Goal: Task Accomplishment & Management: Manage account settings

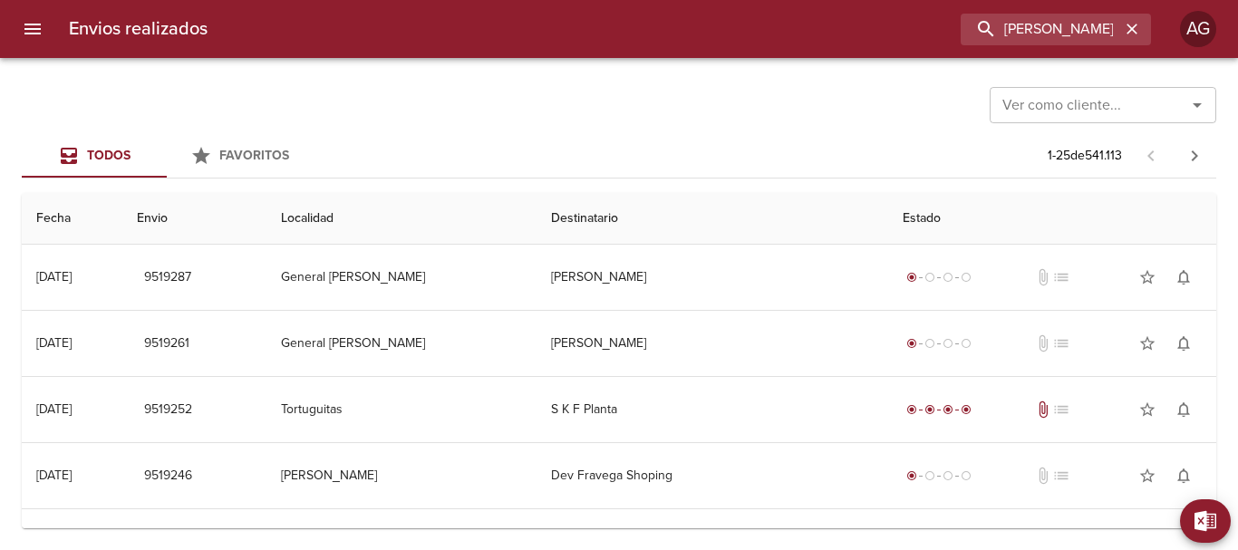
type input "[PERSON_NAME]"
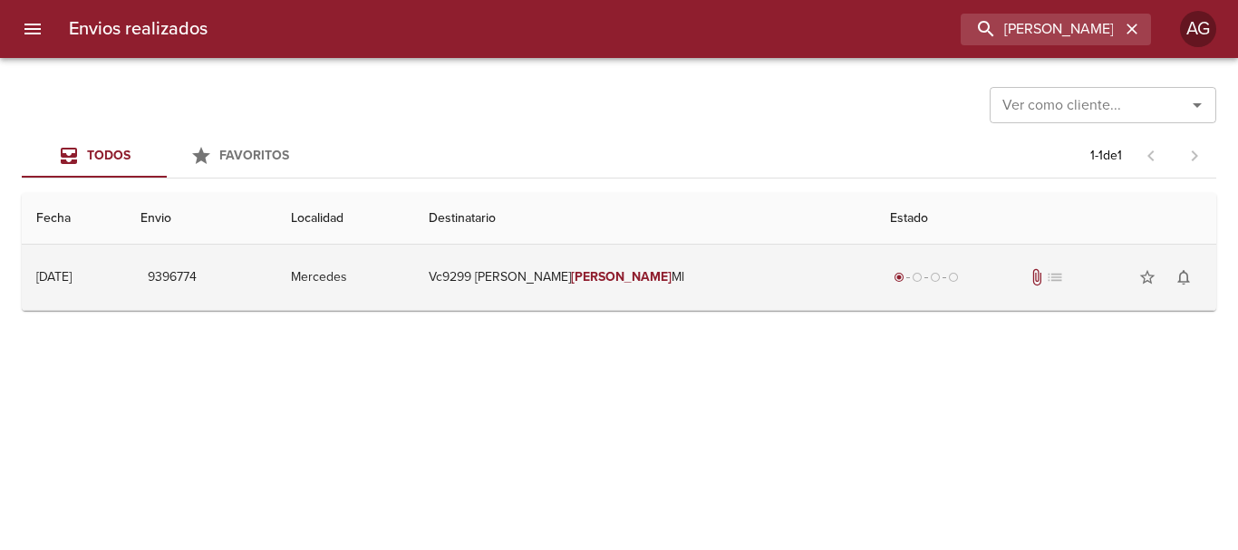
click at [747, 285] on td "Vc9299 [PERSON_NAME] Ml" at bounding box center [644, 277] width 461 height 65
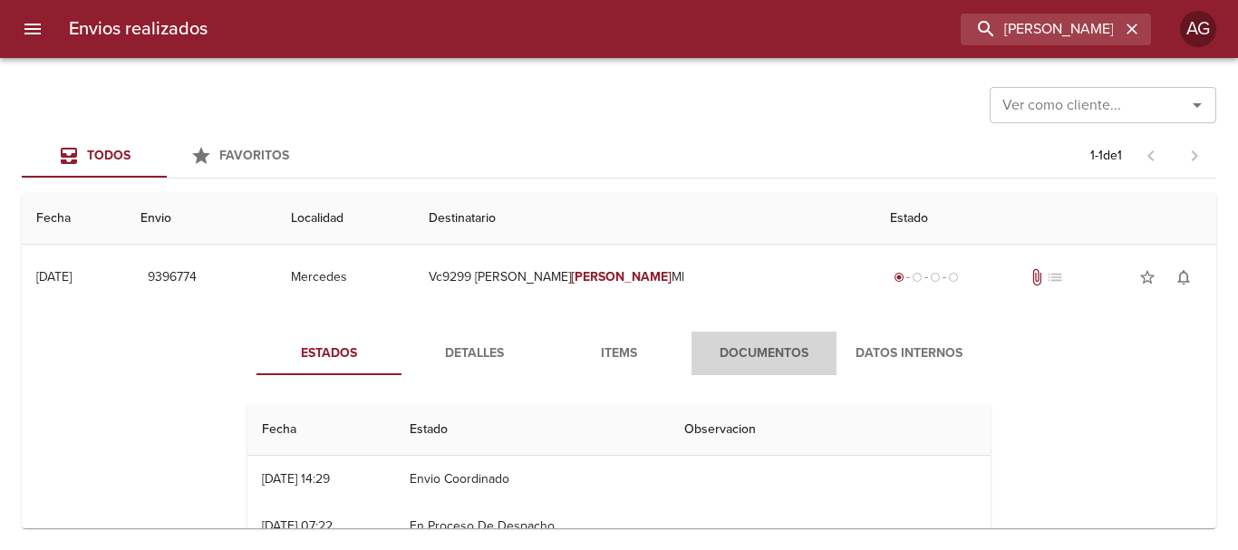
click at [737, 349] on span "Documentos" at bounding box center [763, 354] width 123 height 23
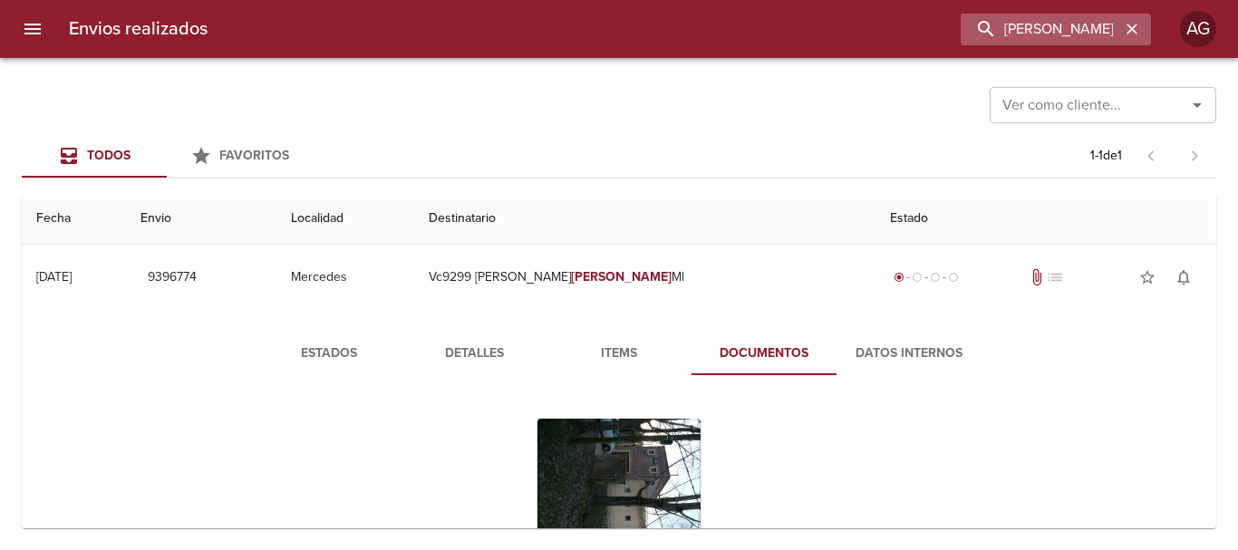
click at [1133, 33] on icon "button" at bounding box center [1132, 29] width 18 height 18
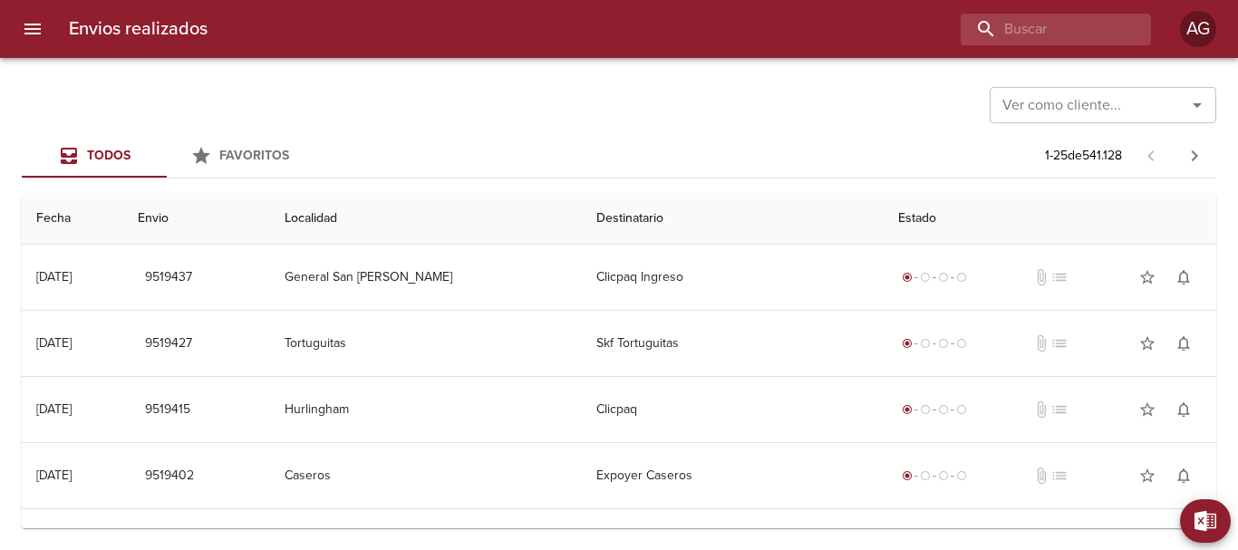
click at [675, 119] on div "Ver como cliente... Ver como cliente..." at bounding box center [619, 103] width 1194 height 47
click at [1028, 32] on input "buscar" at bounding box center [1004, 30] width 232 height 32
paste input "9396774"
type input "9396774"
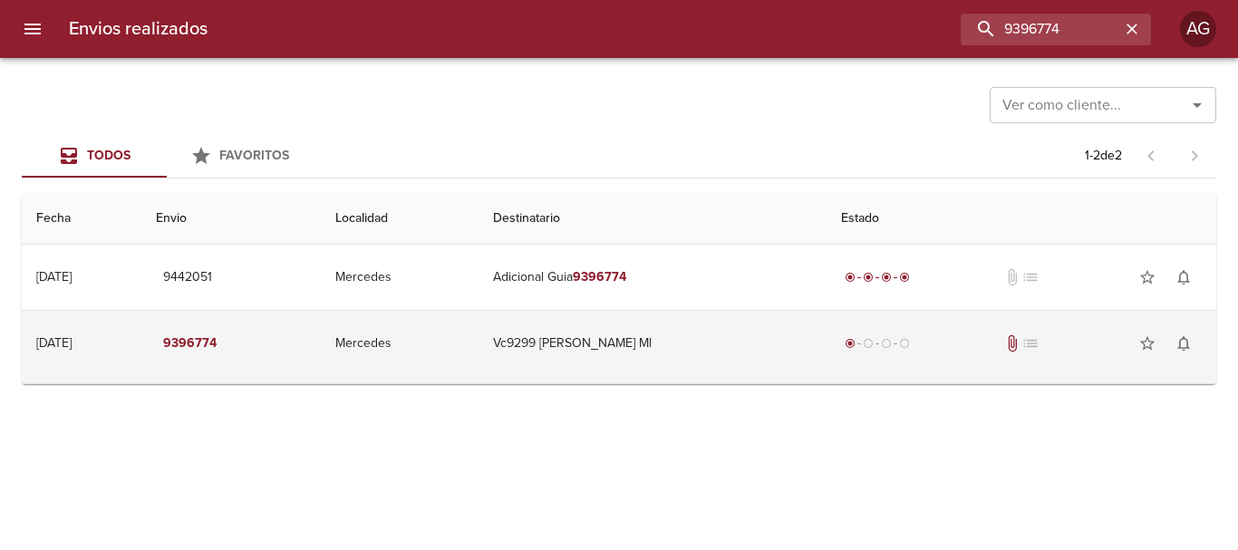
click at [681, 372] on td "Vc9299 Ana Maria Telenta Ml" at bounding box center [652, 343] width 347 height 65
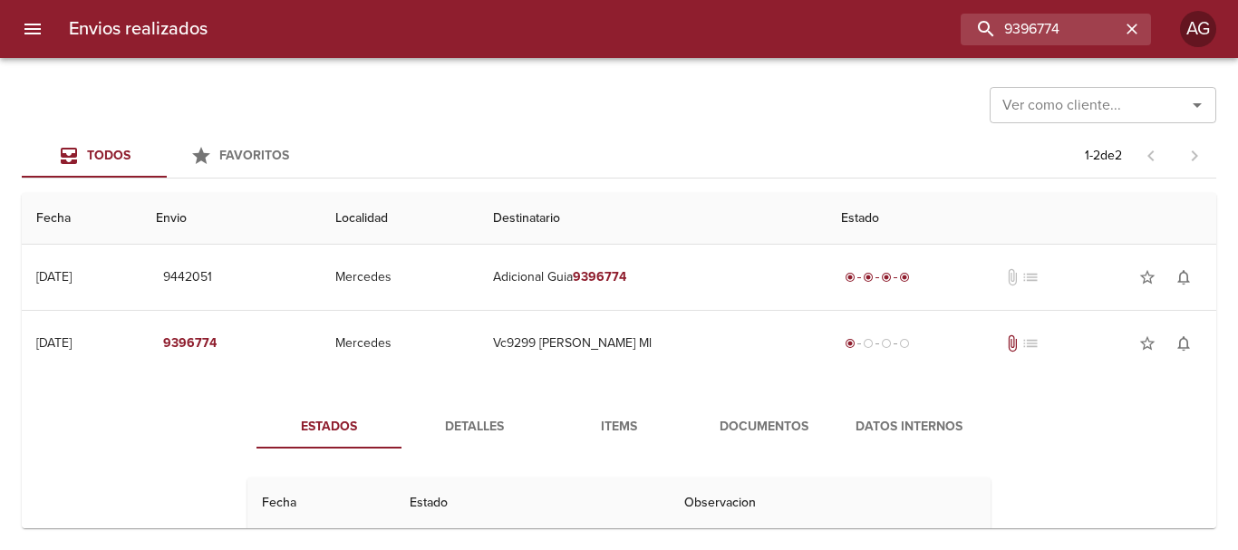
click at [709, 431] on span "Documentos" at bounding box center [763, 427] width 123 height 23
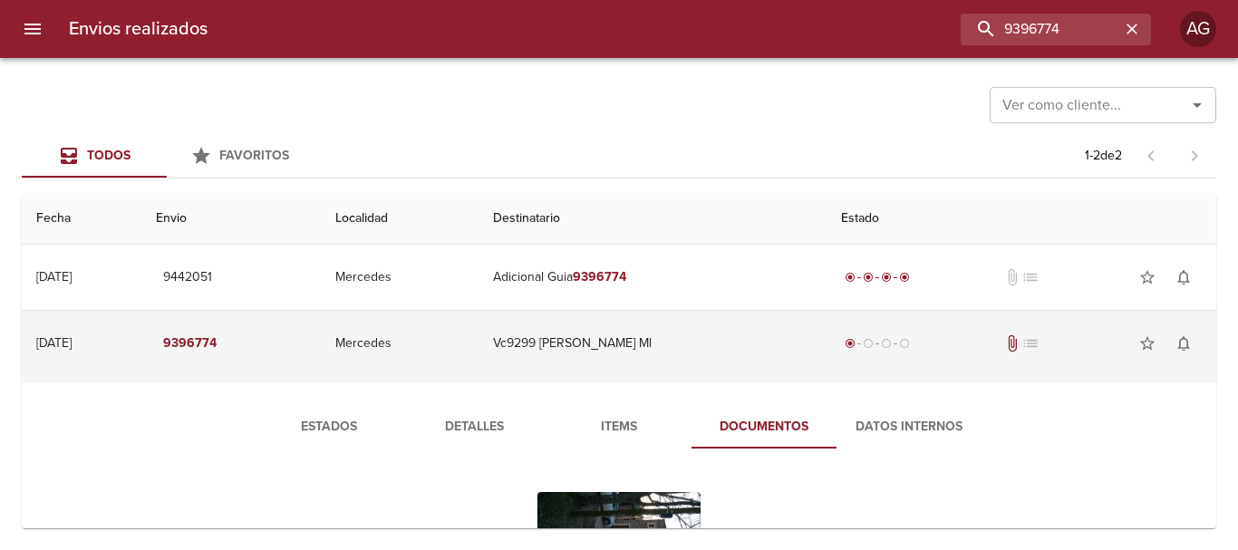
click at [659, 344] on td "Vc9299 Ana Maria Telenta Ml" at bounding box center [652, 343] width 347 height 65
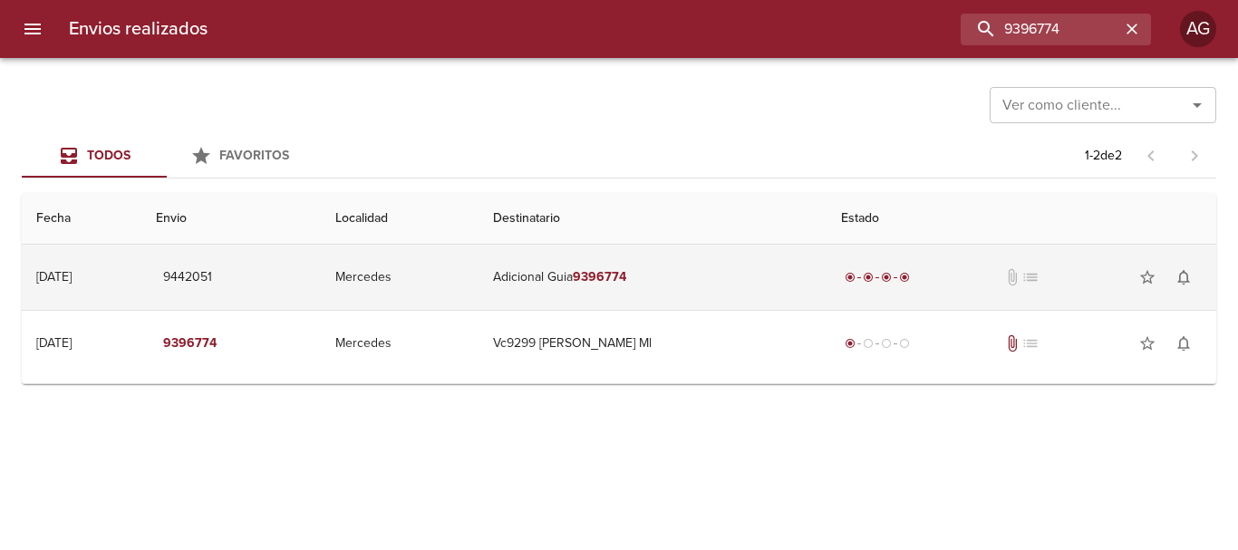
click at [742, 292] on td "Adicional Guia 9396774" at bounding box center [652, 277] width 347 height 65
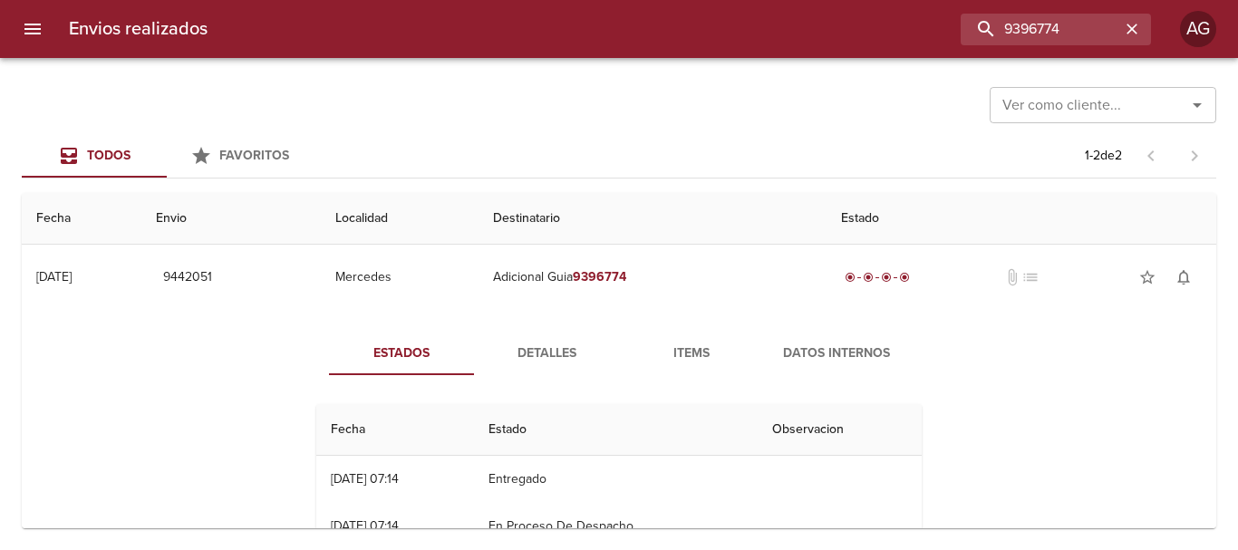
click at [558, 353] on span "Detalles" at bounding box center [546, 354] width 123 height 23
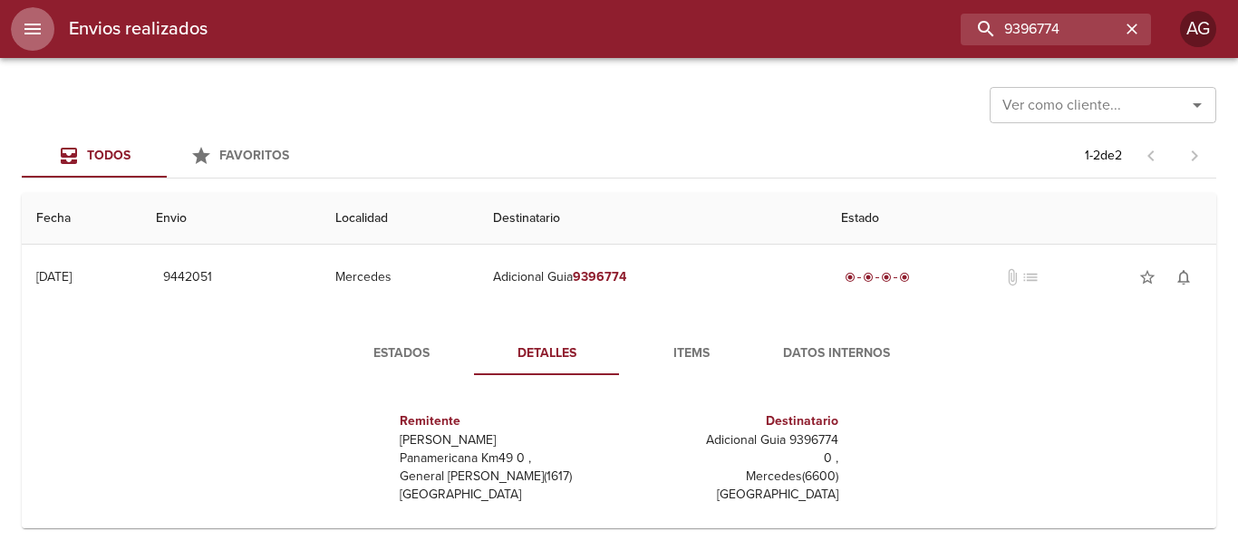
click at [33, 39] on icon "menu" at bounding box center [33, 29] width 22 height 22
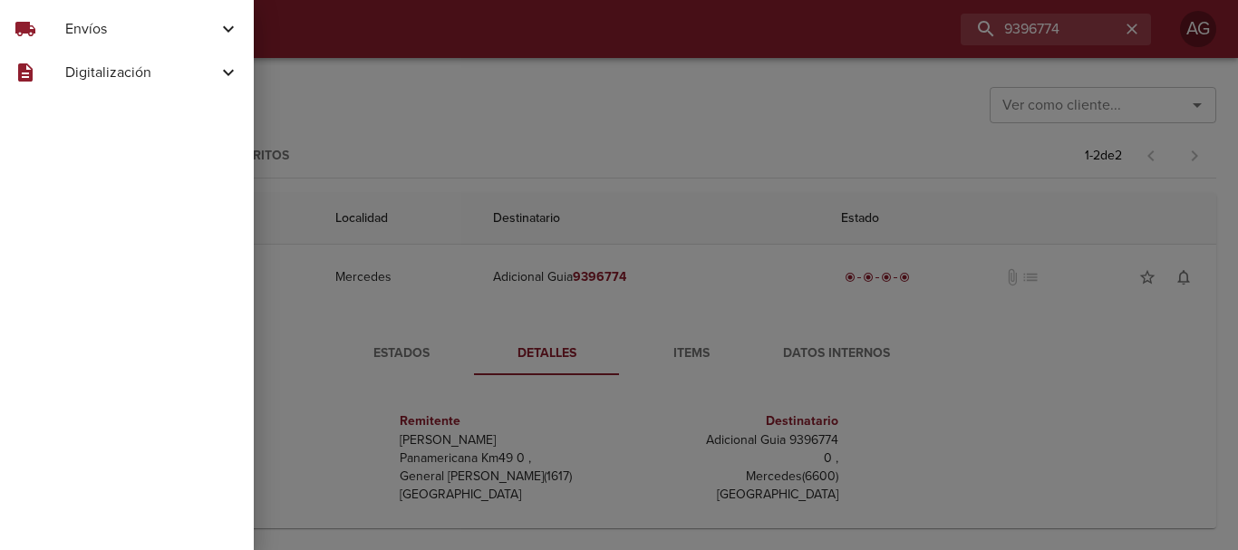
click at [73, 33] on span "Envíos" at bounding box center [141, 29] width 152 height 22
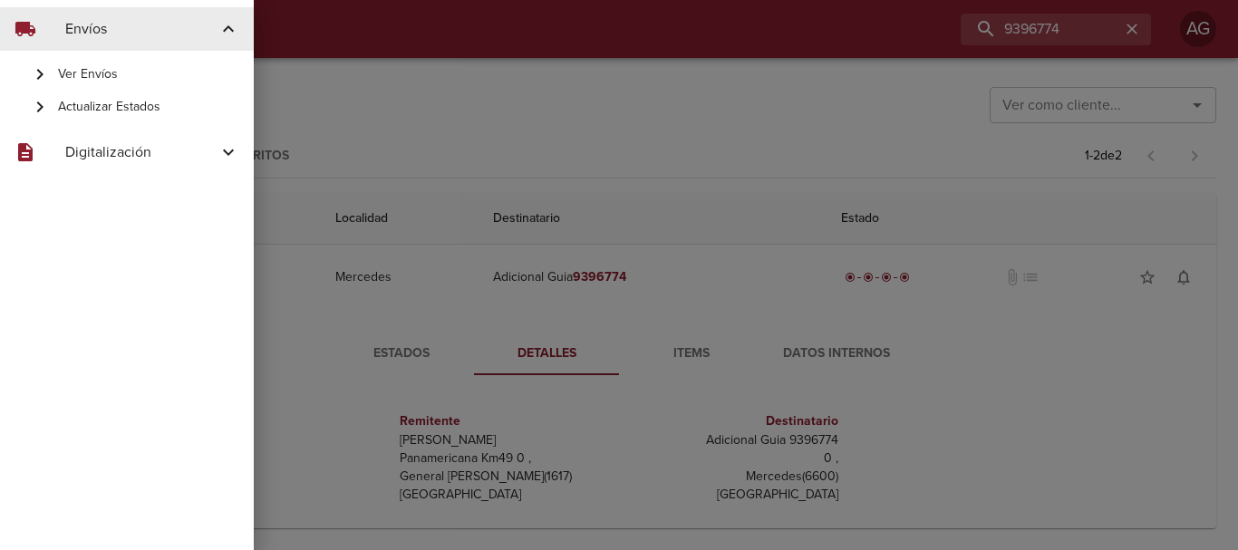
click at [86, 103] on span "Actualizar Estados" at bounding box center [148, 107] width 181 height 18
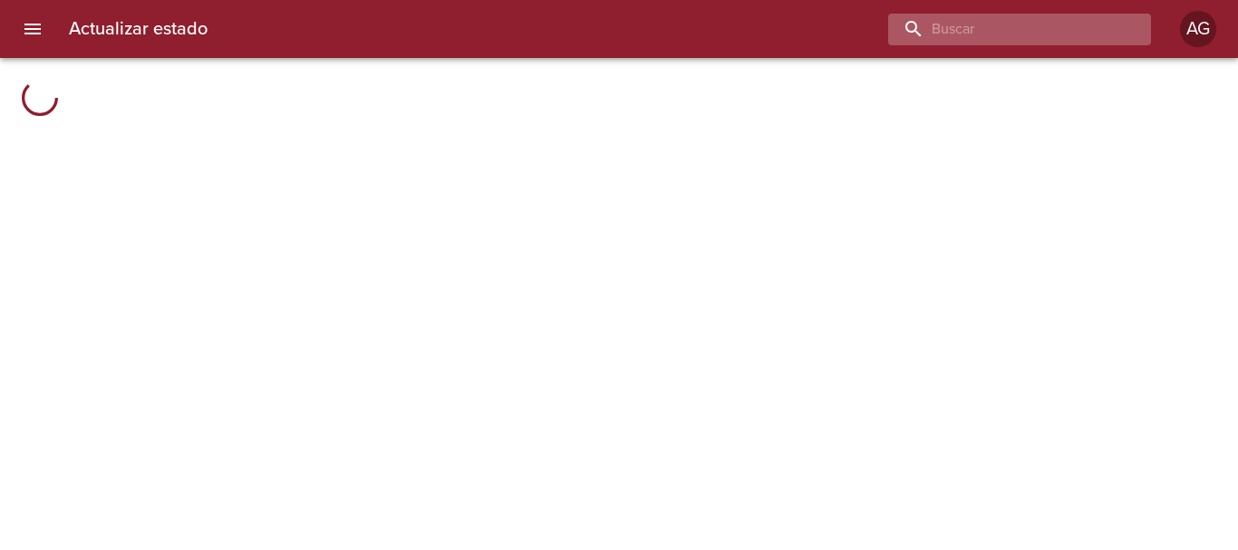
click at [1081, 28] on input "buscar" at bounding box center [1004, 30] width 232 height 32
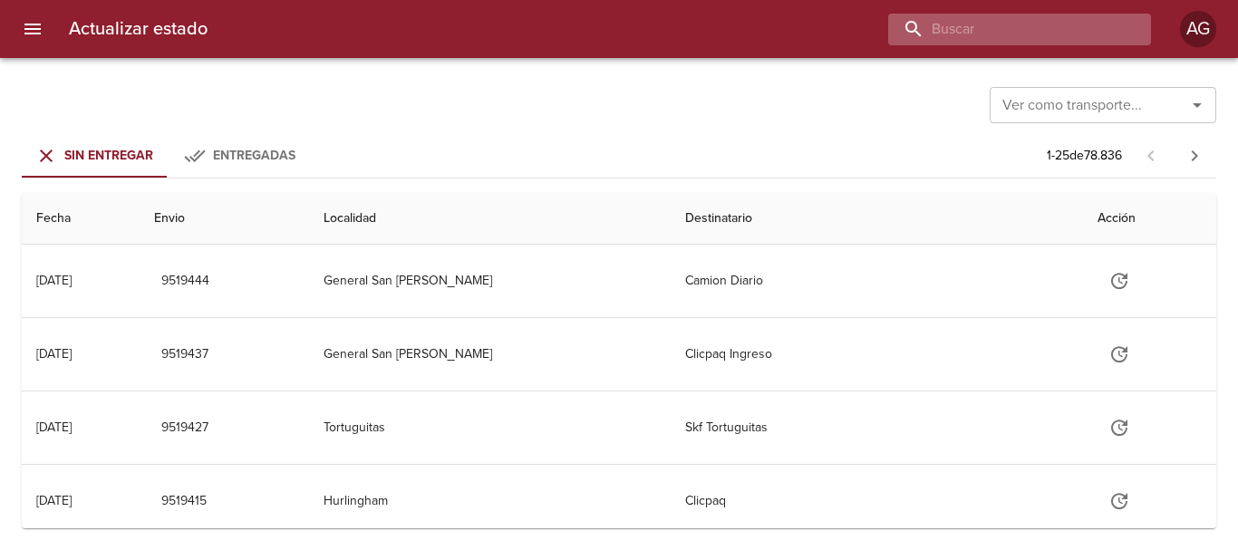
paste input "9396774"
type input "9396774"
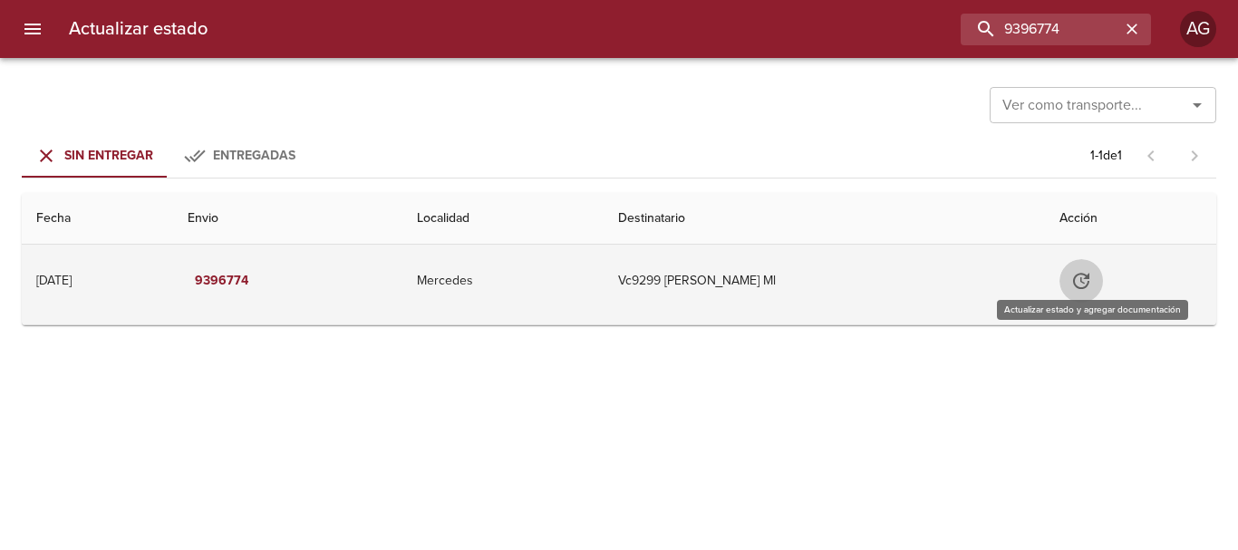
click at [1092, 290] on icon "Tabla de envíos del cliente" at bounding box center [1081, 281] width 22 height 22
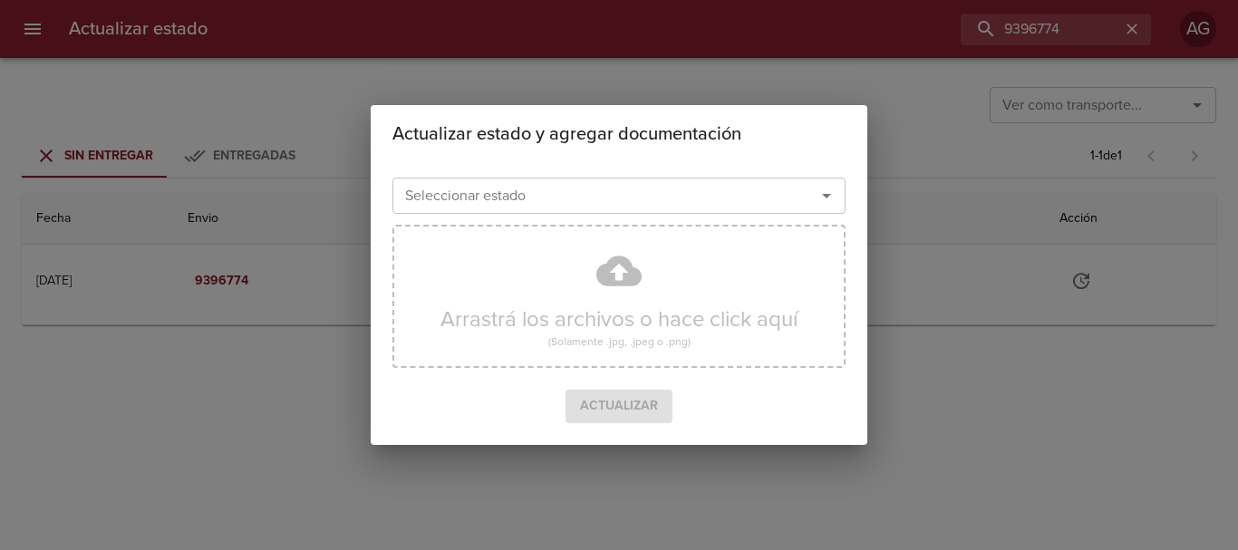
click at [653, 198] on input "Seleccionar estado" at bounding box center [592, 195] width 389 height 25
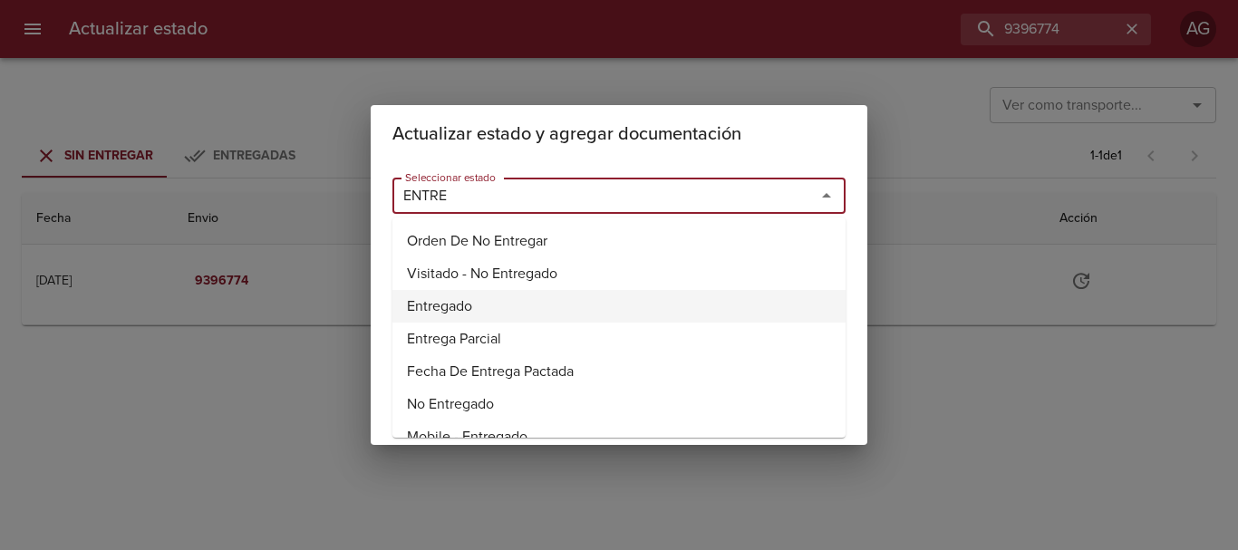
click at [429, 305] on li "Entregado" at bounding box center [618, 306] width 453 height 33
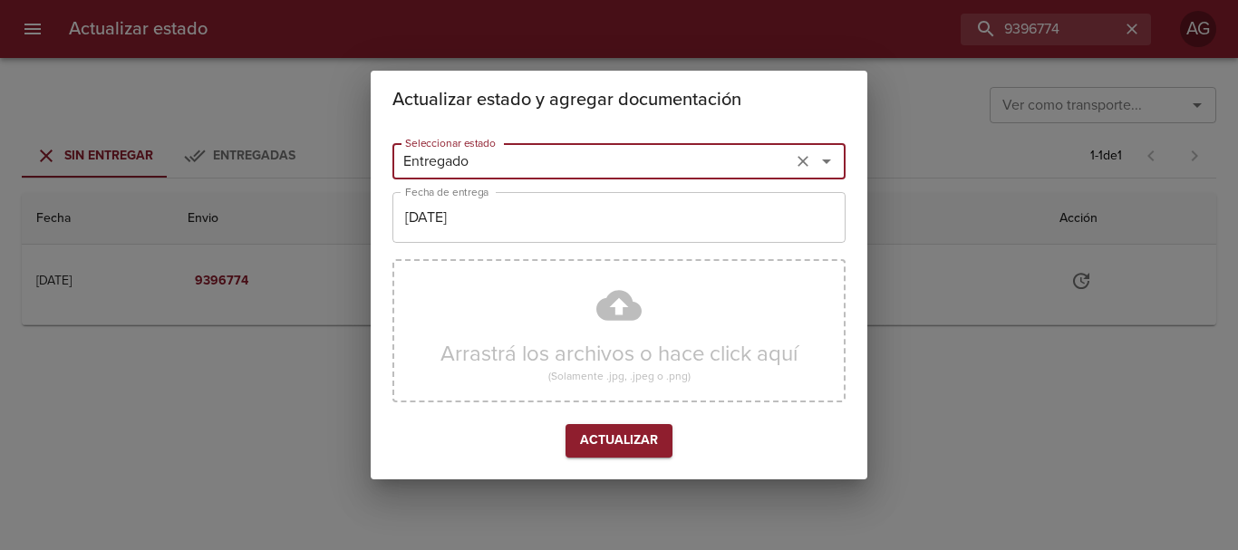
type input "Entregado"
click at [571, 222] on input "[DATE]" at bounding box center [618, 217] width 453 height 51
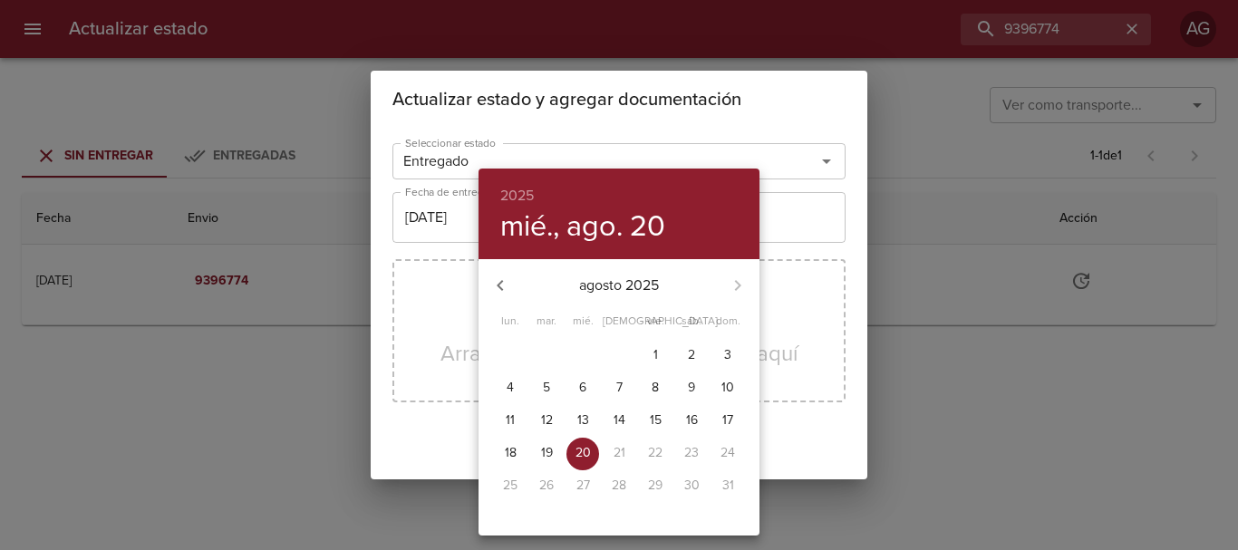
click at [616, 414] on p "14" at bounding box center [620, 420] width 12 height 18
type input "14/08/2025"
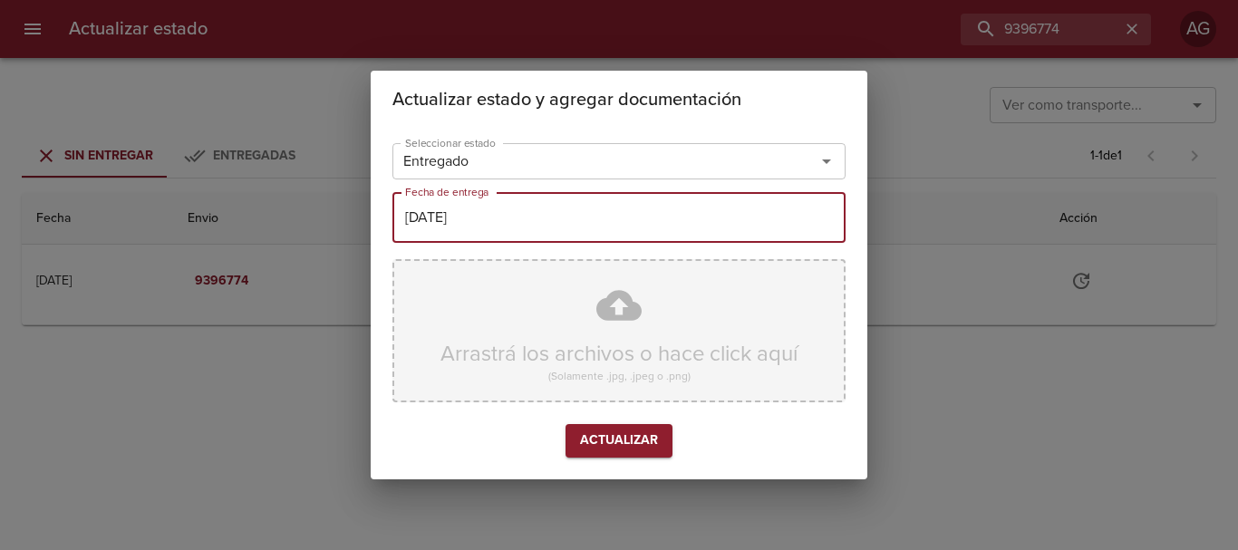
click at [582, 354] on div "Arrastrá los archivos o hace click aquí (Solamente .jpg, .jpeg o .png)" at bounding box center [618, 330] width 453 height 143
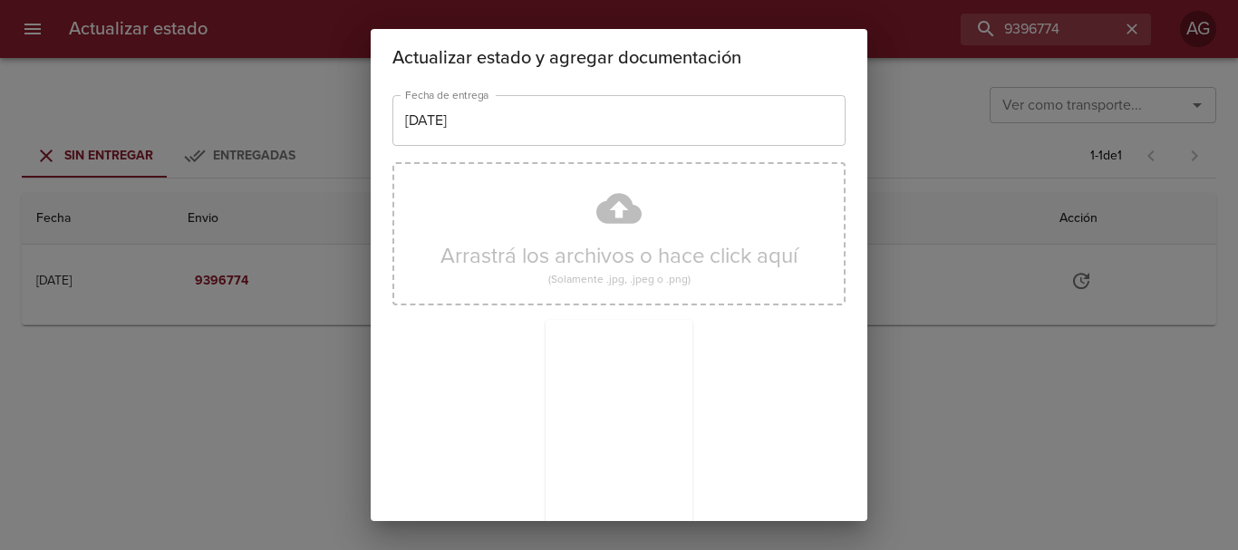
scroll to position [162, 0]
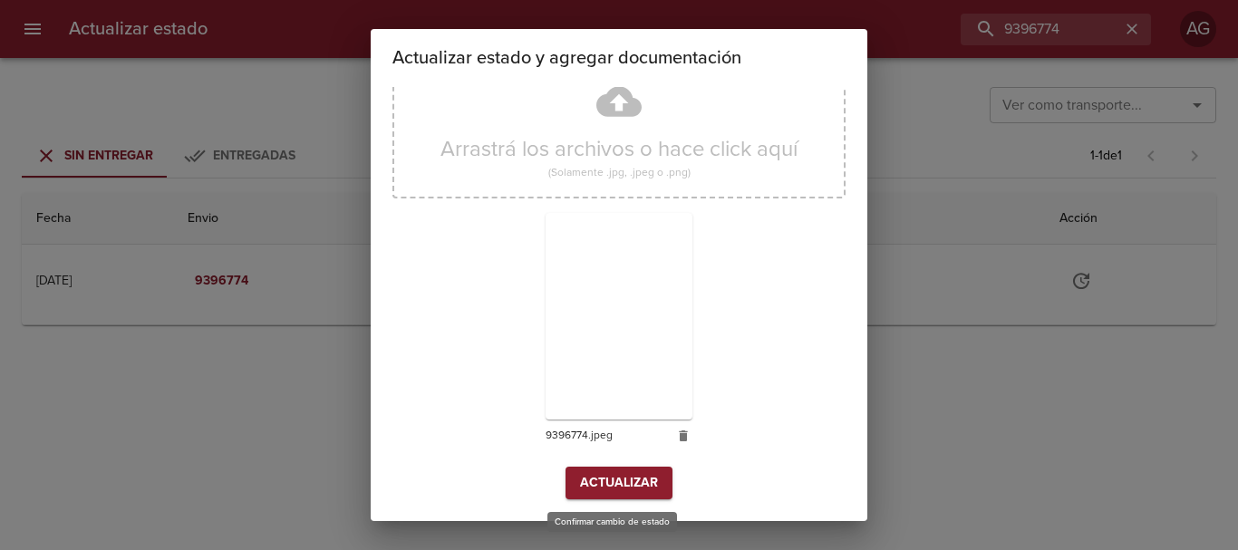
click at [624, 486] on span "Actualizar" at bounding box center [619, 483] width 78 height 23
